Goal: Task Accomplishment & Management: Manage account settings

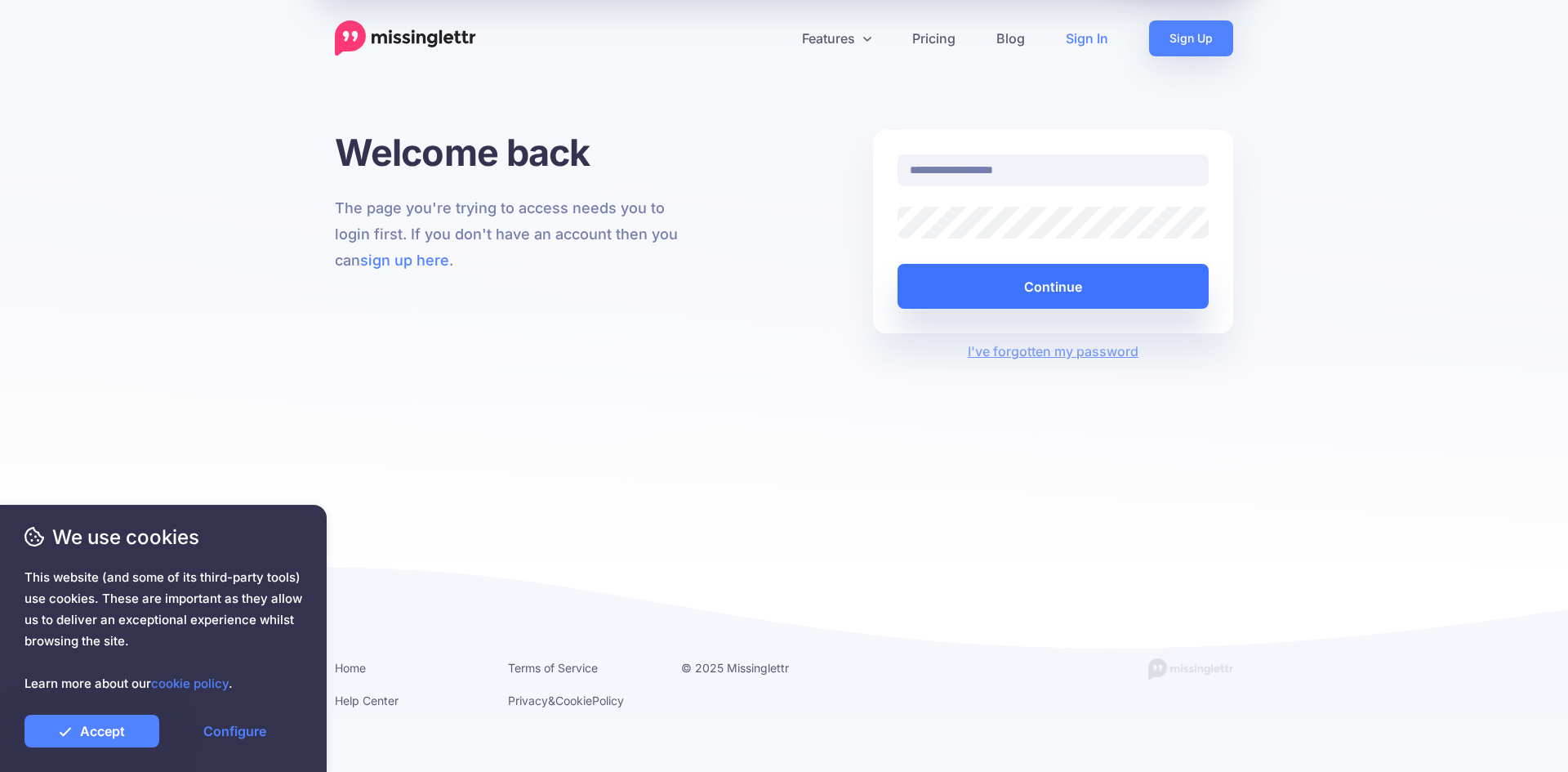
click at [1020, 297] on button "Continue" at bounding box center [1054, 287] width 311 height 45
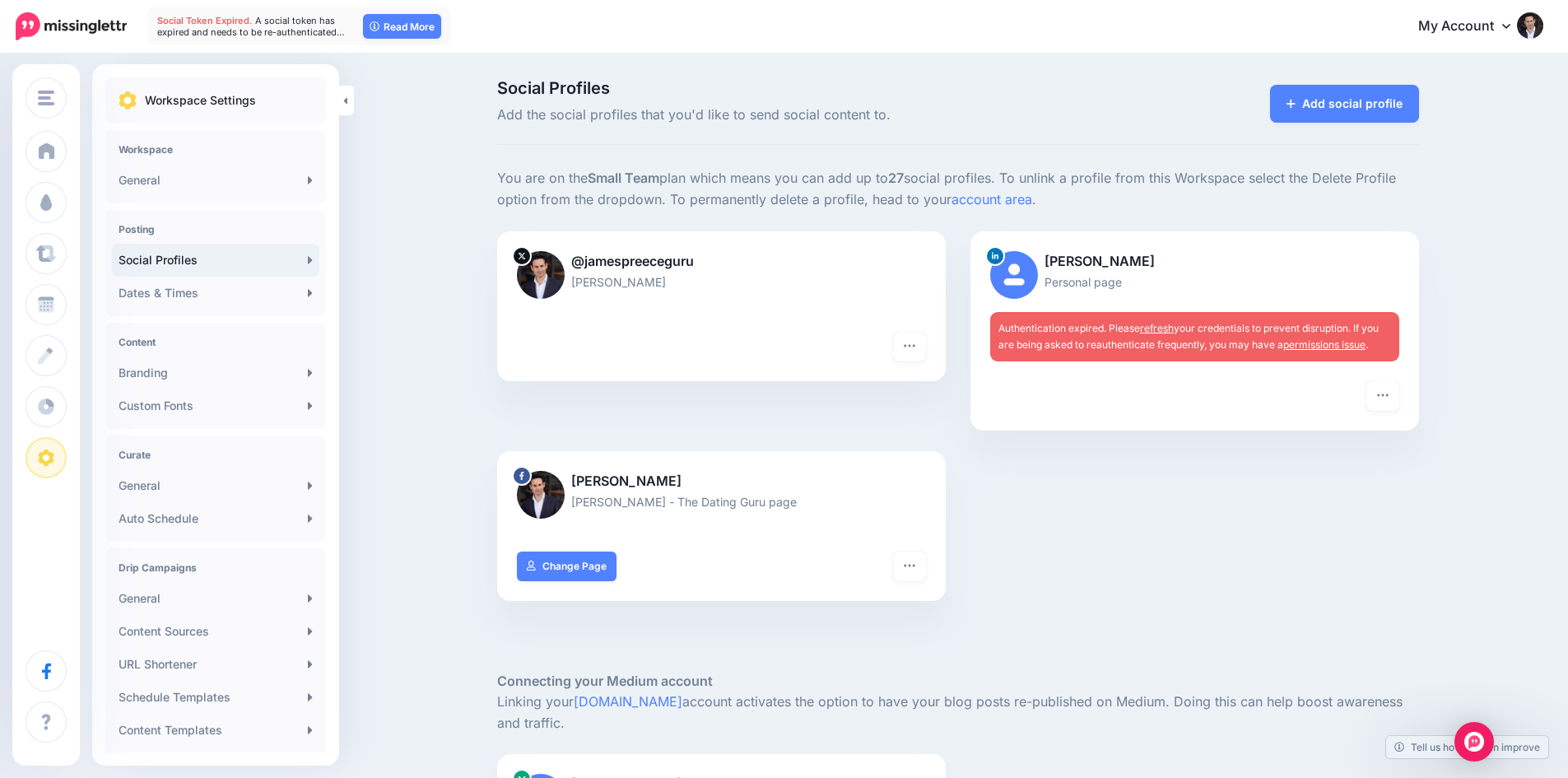
click at [1321, 347] on link "permissions issue" at bounding box center [1324, 344] width 83 height 12
click at [1174, 331] on link "refresh" at bounding box center [1157, 328] width 34 height 12
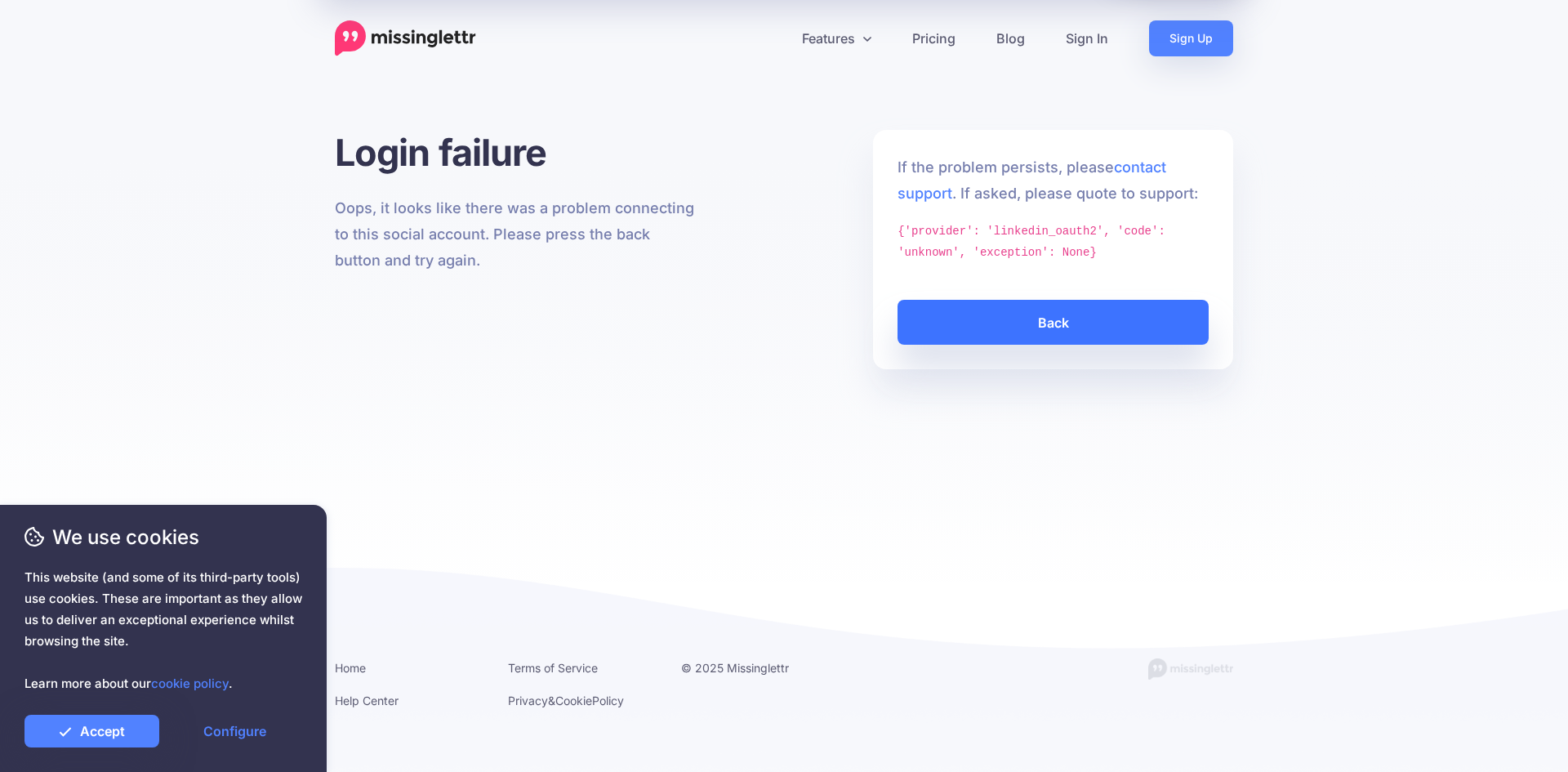
click at [1002, 313] on link "Back" at bounding box center [1054, 322] width 311 height 45
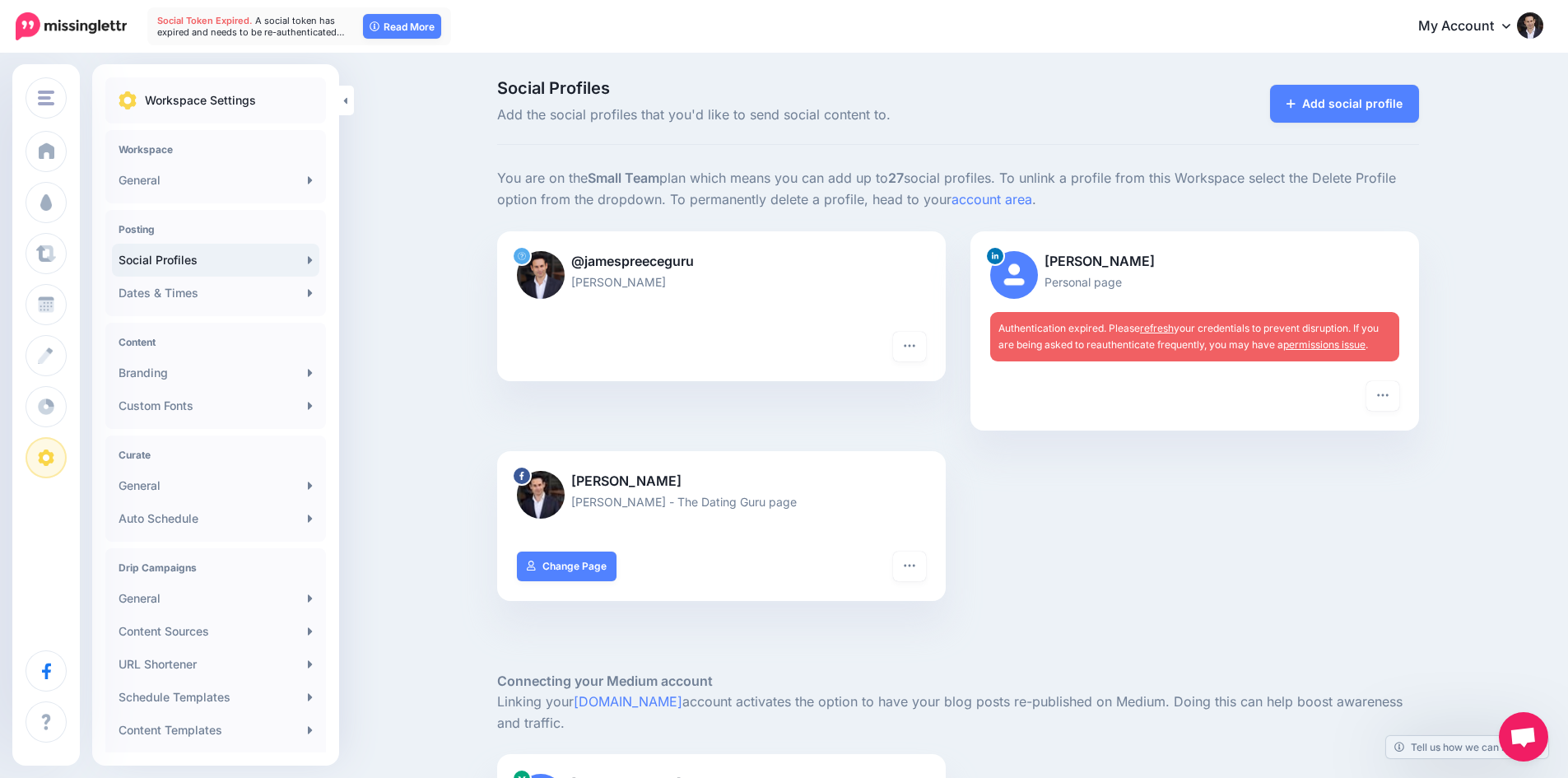
click at [1174, 331] on link "refresh" at bounding box center [1157, 328] width 34 height 12
